Goal: Information Seeking & Learning: Learn about a topic

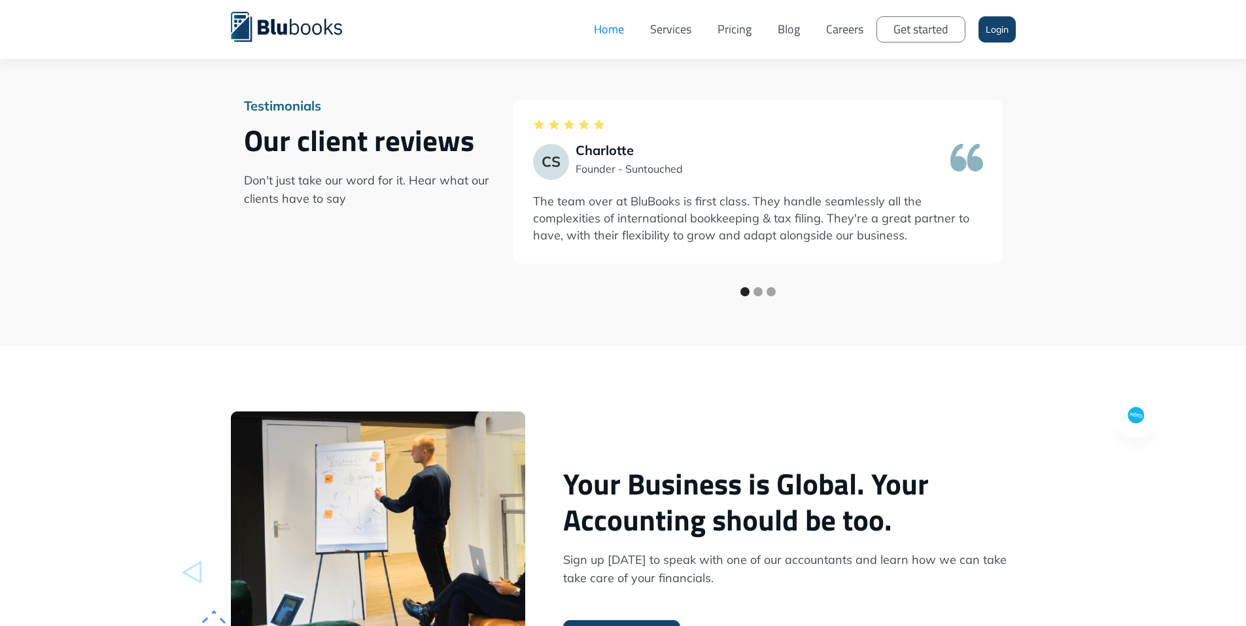
scroll to position [2280, 0]
click at [762, 286] on div "Show slide 2 of 3" at bounding box center [757, 290] width 9 height 9
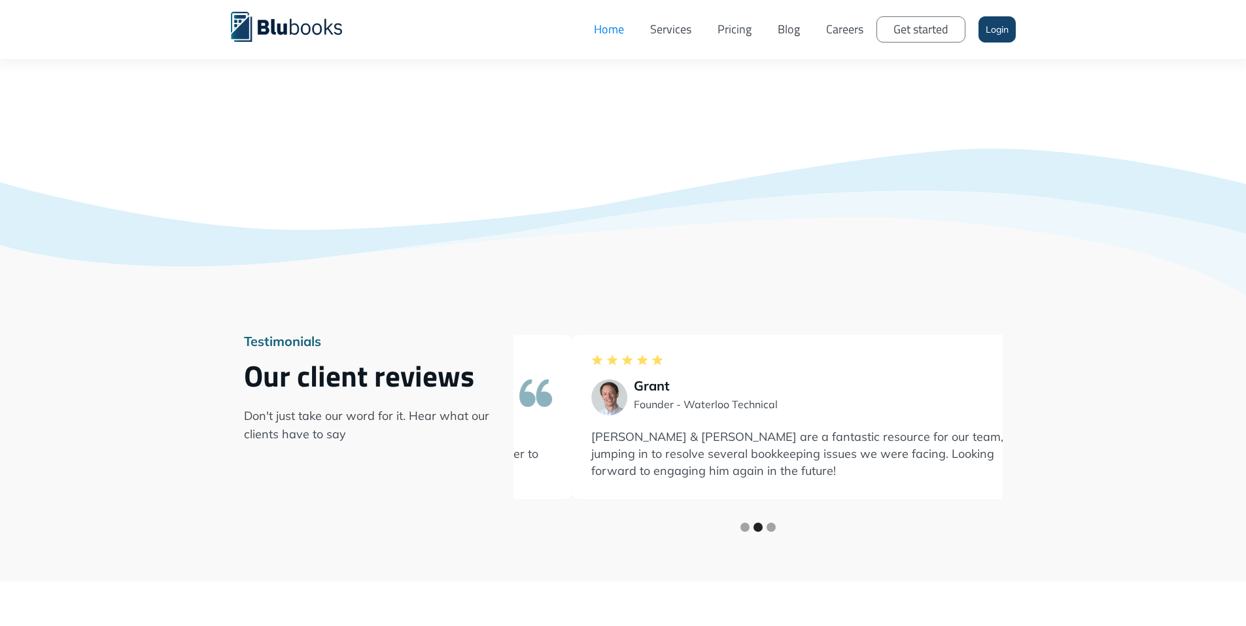
scroll to position [2043, 0]
click at [776, 523] on div "Show slide 3 of 3" at bounding box center [770, 527] width 9 height 9
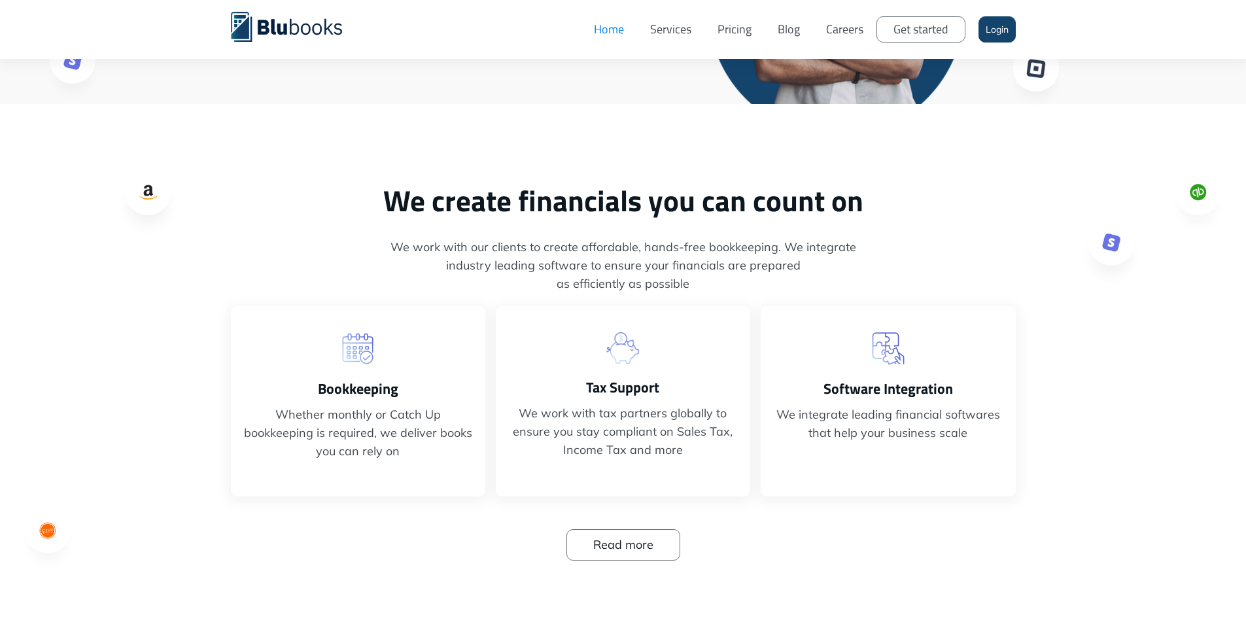
scroll to position [0, 0]
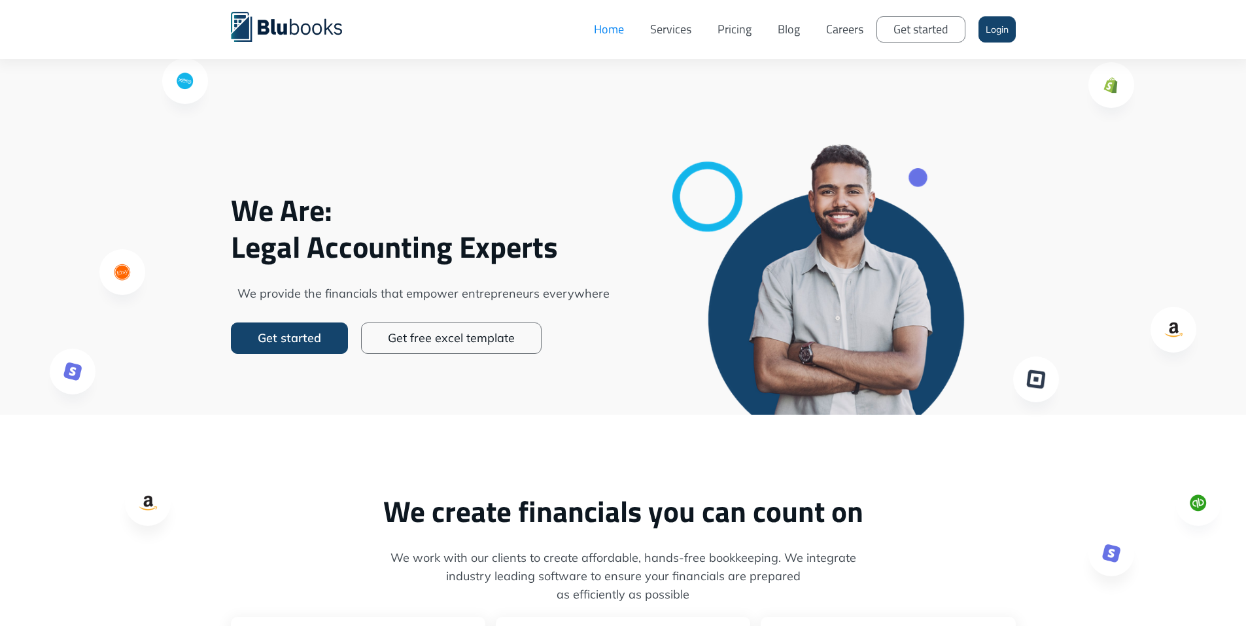
click at [785, 31] on link "Blog" at bounding box center [788, 29] width 48 height 39
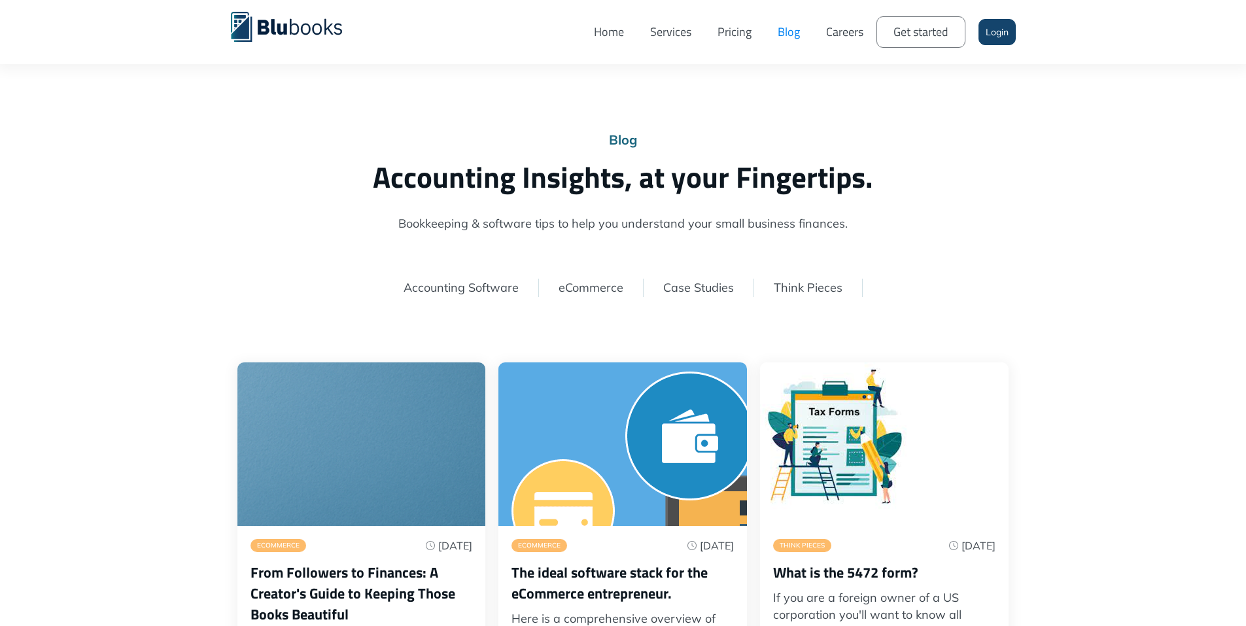
click at [584, 285] on link "eCommerce" at bounding box center [590, 287] width 65 height 15
click at [702, 286] on link "Case Studies" at bounding box center [698, 287] width 71 height 15
click at [802, 283] on link "Think Pieces" at bounding box center [808, 287] width 69 height 15
click at [482, 292] on link "Accounting Software" at bounding box center [460, 287] width 115 height 15
click at [699, 291] on link "Case Studies" at bounding box center [698, 287] width 71 height 15
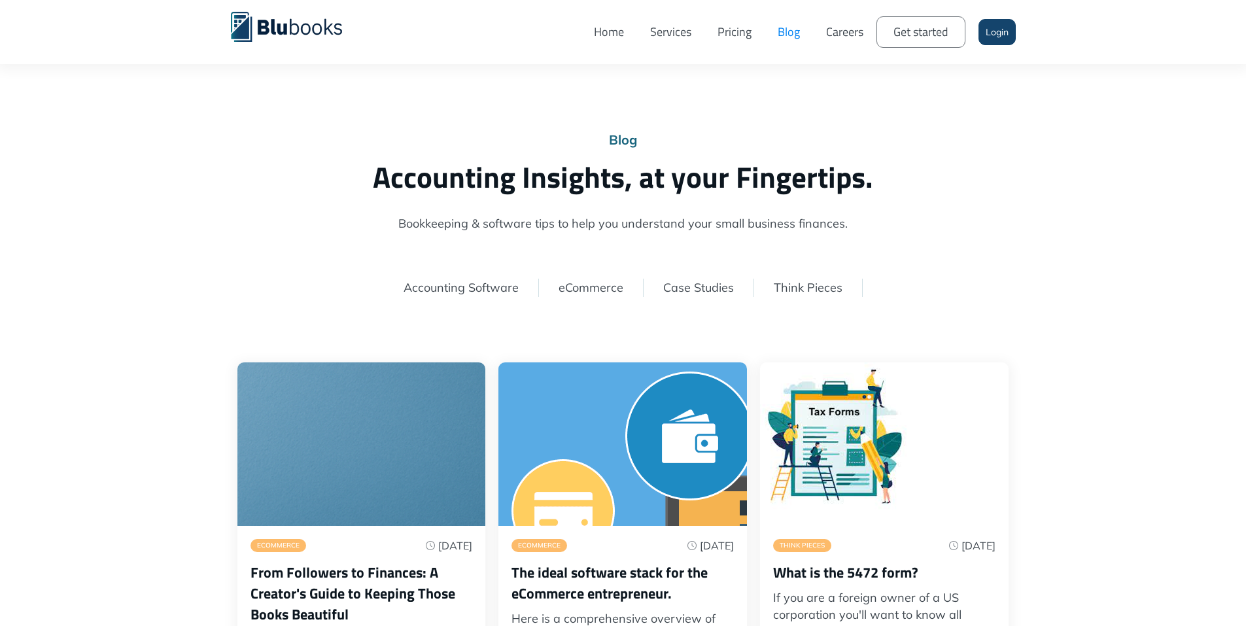
click at [832, 41] on link "Careers" at bounding box center [844, 32] width 63 height 44
